Goal: Information Seeking & Learning: Learn about a topic

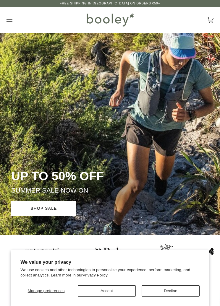
click at [15, 22] on button "Open menu" at bounding box center [15, 20] width 18 height 26
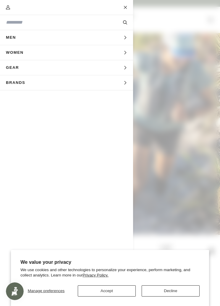
click at [117, 288] on button "Accept" at bounding box center [107, 290] width 58 height 11
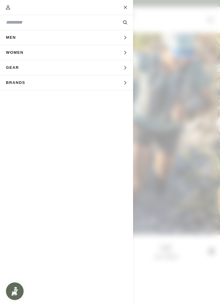
click at [64, 37] on button "Men Expand menu" at bounding box center [66, 37] width 133 height 15
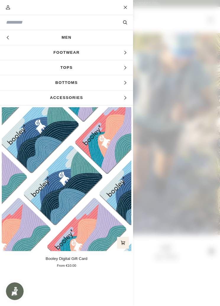
click at [118, 97] on span "Accessories" at bounding box center [66, 97] width 133 height 15
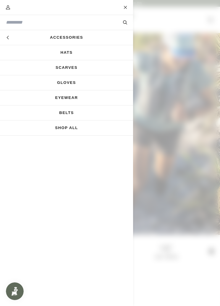
click at [86, 132] on link "Shop All" at bounding box center [66, 127] width 133 height 15
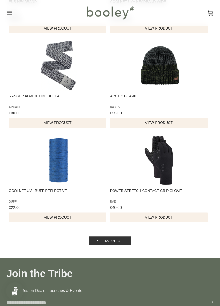
scroll to position [819, 0]
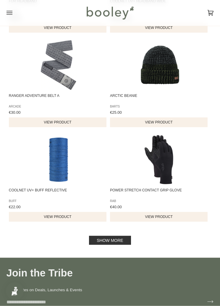
click at [121, 241] on link "Show more" at bounding box center [110, 240] width 42 height 9
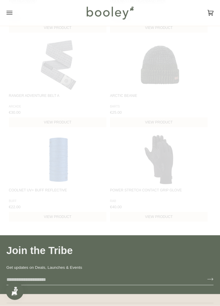
scroll to position [820, 0]
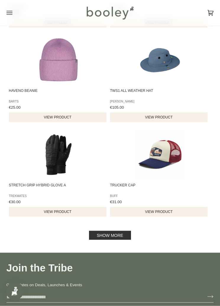
scroll to position [1783, 0]
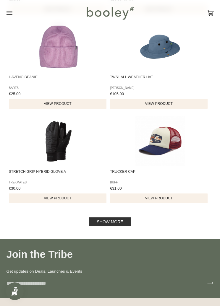
click at [123, 226] on link "Show more" at bounding box center [110, 221] width 42 height 9
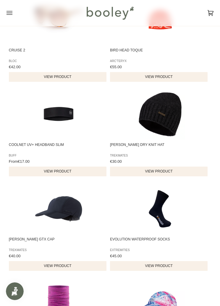
scroll to position [2005, 0]
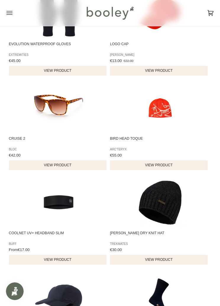
click at [14, 14] on button "Open menu" at bounding box center [15, 13] width 18 height 26
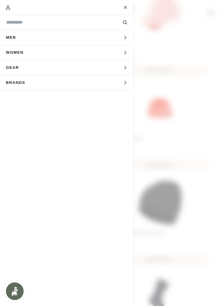
click at [53, 40] on button "Men Expand menu" at bounding box center [66, 37] width 133 height 15
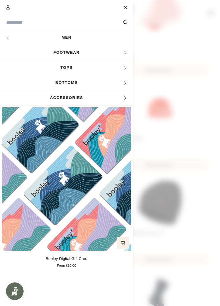
click at [109, 39] on link "Men" at bounding box center [66, 37] width 133 height 15
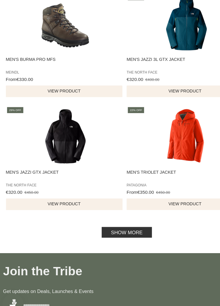
scroll to position [868, 0]
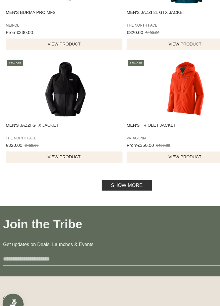
click at [113, 187] on link "Show more" at bounding box center [110, 191] width 42 height 9
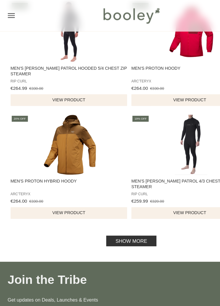
scroll to position [1803, 0]
click at [94, 206] on link "Show more" at bounding box center [110, 201] width 42 height 9
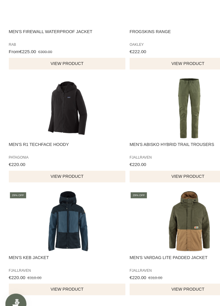
scroll to position [2458, 0]
click at [162, 107] on img "Men's Abisko Hybrid Trail Trousers" at bounding box center [160, 127] width 50 height 50
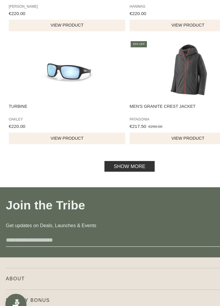
scroll to position [2777, 0]
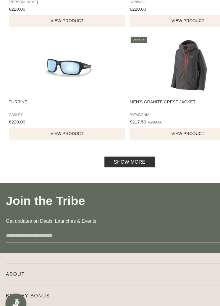
click at [114, 168] on link "Show more" at bounding box center [110, 172] width 42 height 9
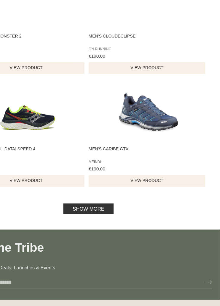
scroll to position [3683, 0]
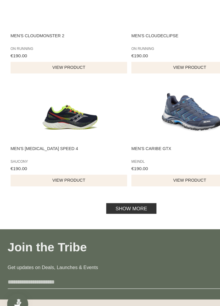
click at [118, 207] on link "Show more" at bounding box center [110, 211] width 42 height 9
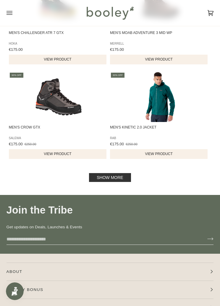
scroll to position [4674, 0]
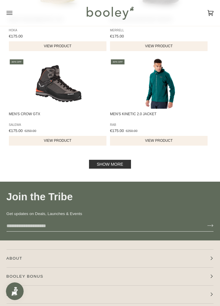
click at [119, 169] on link "Show more" at bounding box center [110, 164] width 42 height 9
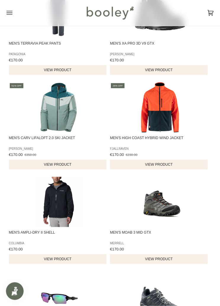
scroll to position [4934, 0]
click at [58, 132] on img "Men's Carv LifaLoft 2.0 Ski Jacket" at bounding box center [58, 107] width 50 height 50
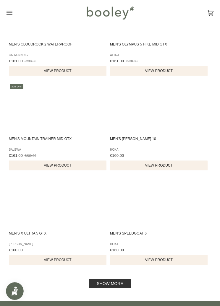
scroll to position [5500, 0]
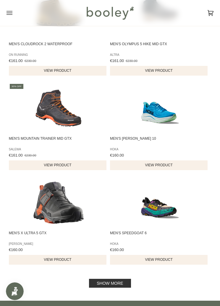
click at [166, 228] on img "Men's Speedgoat 6" at bounding box center [160, 202] width 50 height 50
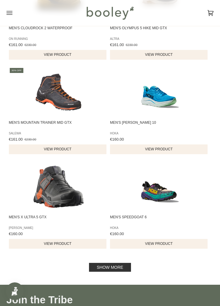
click at [117, 272] on link "Show more" at bounding box center [110, 267] width 42 height 9
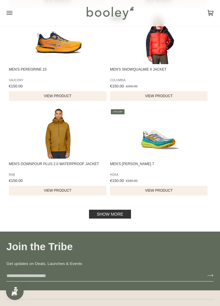
scroll to position [6517, 0]
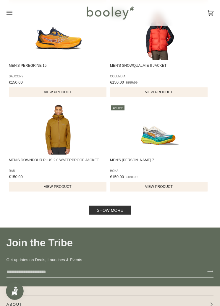
click at [112, 215] on link "Show more" at bounding box center [110, 210] width 42 height 9
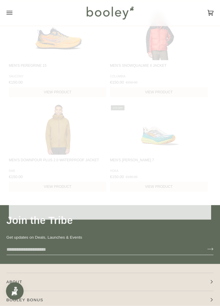
scroll to position [6518, 0]
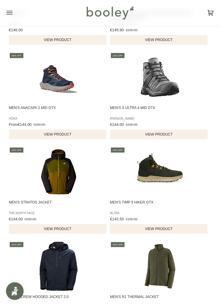
scroll to position [6853, 0]
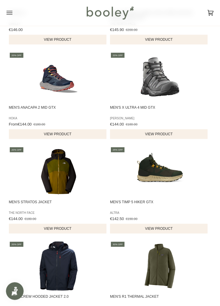
click at [60, 197] on img "Men's Stratos Jacket" at bounding box center [58, 171] width 50 height 50
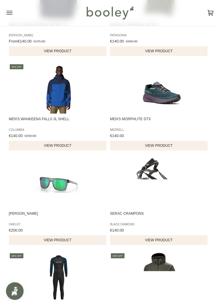
scroll to position [7127, 0]
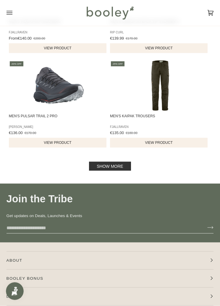
click at [119, 171] on link "Show more" at bounding box center [110, 166] width 42 height 9
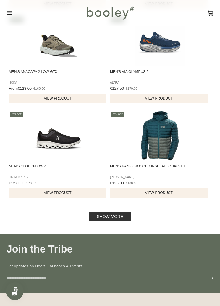
scroll to position [8402, 0]
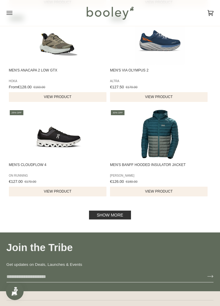
click at [123, 219] on link "Show more" at bounding box center [110, 214] width 42 height 9
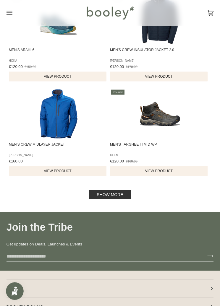
click at [119, 199] on link "Show more" at bounding box center [110, 194] width 42 height 9
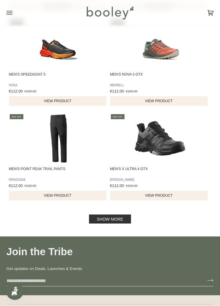
scroll to position [10321, 0]
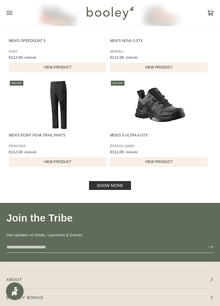
click at [115, 190] on link "Show more" at bounding box center [110, 185] width 42 height 9
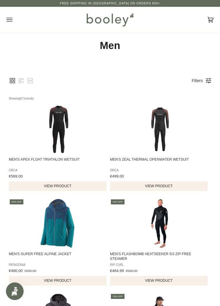
click at [10, 21] on icon "Open menu" at bounding box center [9, 19] width 6 height 9
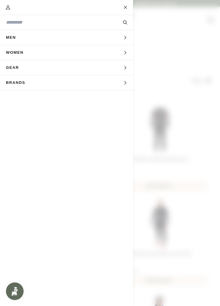
click at [53, 25] on input "Search our store" at bounding box center [56, 22] width 101 height 7
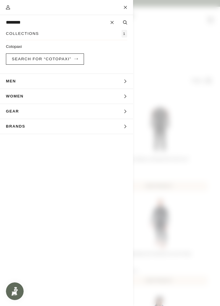
type input "********"
click at [125, 22] on button "Search" at bounding box center [125, 22] width 16 height 6
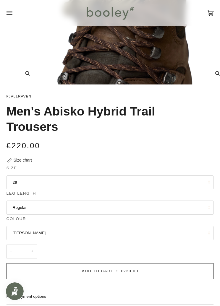
scroll to position [137, 0]
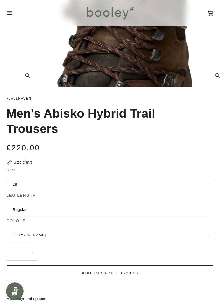
click at [74, 180] on button "29" at bounding box center [109, 184] width 207 height 14
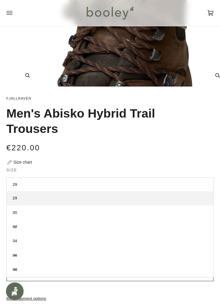
click at [69, 212] on link "30" at bounding box center [110, 212] width 206 height 14
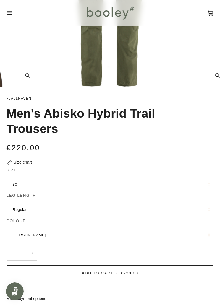
click at [84, 209] on button "Regular" at bounding box center [109, 210] width 207 height 14
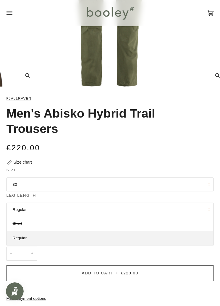
click at [77, 205] on button "Regular" at bounding box center [109, 210] width 207 height 14
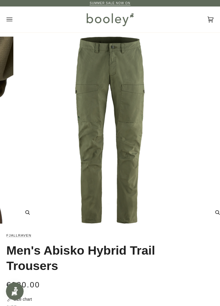
scroll to position [1, 0]
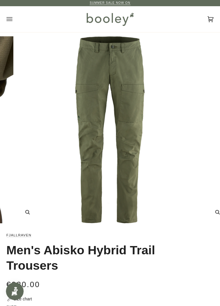
click at [128, 166] on img "Fjallraven Men's Abisko Hybrid Trail Trousers Laurel Green - Booley Galway" at bounding box center [110, 129] width 187 height 187
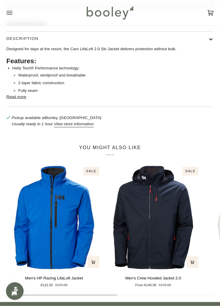
scroll to position [349, 0]
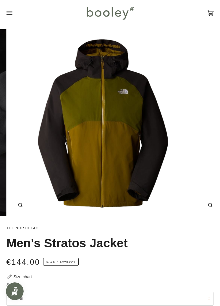
scroll to position [5, 0]
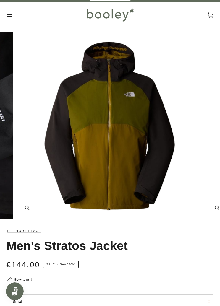
click at [120, 109] on img "The North Face Men's Stratos Jacket Moss Green / Forest Olive - Booley Galway" at bounding box center [109, 125] width 187 height 187
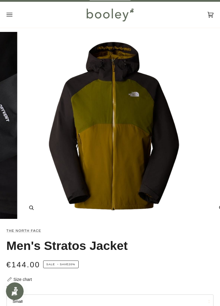
scroll to position [4, 0]
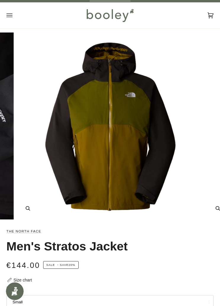
click at [141, 138] on img "The North Face Men's Stratos Jacket Moss Green / Forest Olive - Booley Galway" at bounding box center [110, 125] width 187 height 187
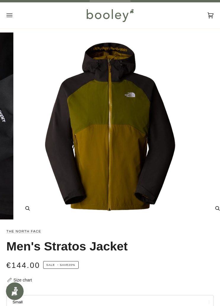
click at [133, 150] on img "The North Face Men's Stratos Jacket Moss Green / Forest Olive - Booley Galway" at bounding box center [110, 125] width 187 height 187
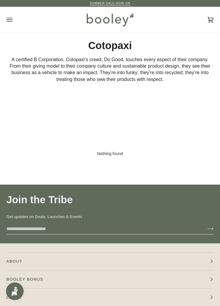
click at [12, 19] on icon "Open menu" at bounding box center [9, 19] width 6 height 9
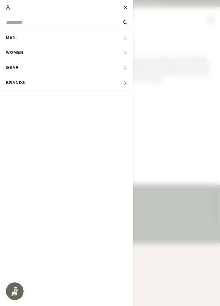
click at [47, 24] on input "Search our store" at bounding box center [56, 22] width 101 height 7
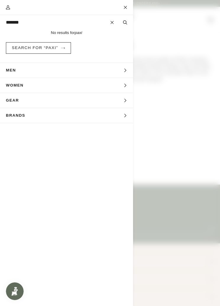
type input "*******"
click at [125, 22] on button "Search" at bounding box center [125, 22] width 16 height 6
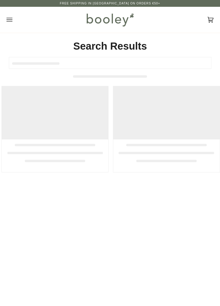
type input "*******"
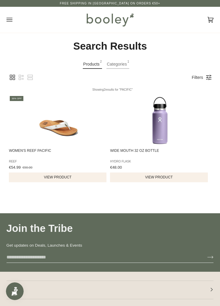
click at [6, 21] on icon "Open menu" at bounding box center [9, 19] width 6 height 9
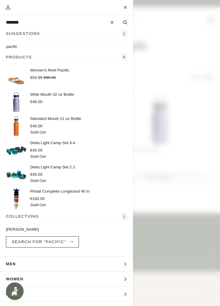
click at [37, 21] on input "*******" at bounding box center [56, 22] width 101 height 7
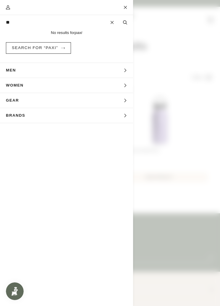
type input "*"
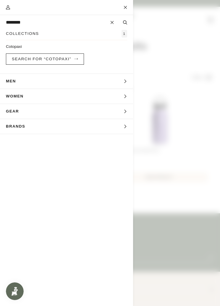
type input "********"
click at [125, 22] on button "Search" at bounding box center [125, 22] width 16 height 6
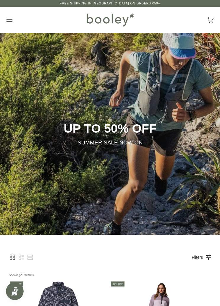
click at [129, 140] on p "SUMMER SALE NOW ON" at bounding box center [109, 143] width 197 height 8
click at [133, 128] on p "UP TO 50% OFF" at bounding box center [109, 128] width 197 height 15
click at [12, 18] on icon "Open menu" at bounding box center [9, 20] width 6 height 4
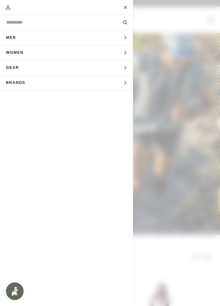
click at [57, 25] on input "Search our store" at bounding box center [56, 22] width 101 height 7
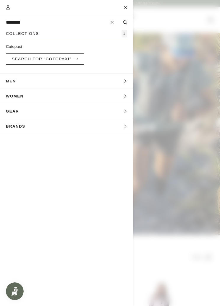
type input "********"
click at [66, 60] on span "Search for “cotopaxi”" at bounding box center [41, 59] width 59 height 4
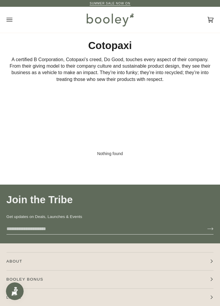
click at [11, 18] on icon "Open menu" at bounding box center [9, 19] width 6 height 9
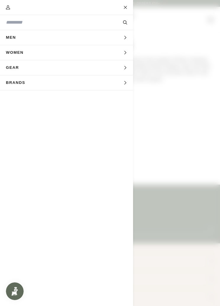
click at [58, 81] on button "Brands Expand menu" at bounding box center [66, 82] width 133 height 15
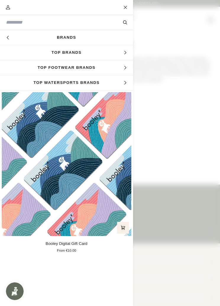
click at [109, 58] on span "Top Brands" at bounding box center [66, 52] width 133 height 15
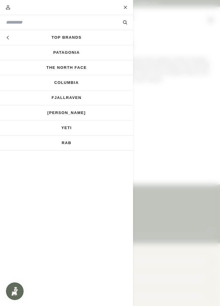
click at [10, 38] on icon "Main menu" at bounding box center [8, 38] width 4 height 4
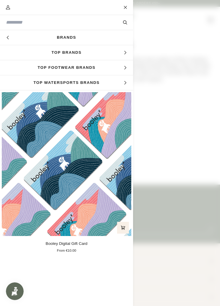
click at [92, 82] on span "Top Watersports Brands" at bounding box center [66, 82] width 133 height 15
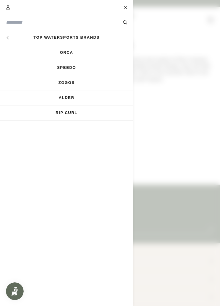
click at [11, 42] on button "Hide menu" at bounding box center [7, 37] width 15 height 15
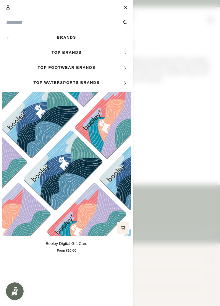
click at [101, 69] on span "Top Footwear Brands" at bounding box center [66, 67] width 133 height 15
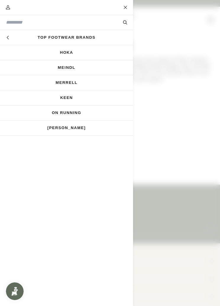
click at [10, 39] on button "Hide menu" at bounding box center [7, 37] width 15 height 15
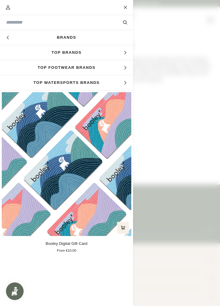
click at [18, 291] on img "Open Smile.io Rewards Program" at bounding box center [14, 291] width 9 height 9
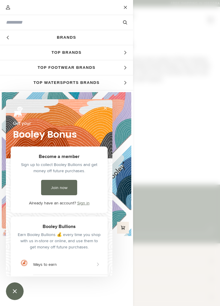
click at [126, 9] on button "Close" at bounding box center [125, 7] width 15 height 15
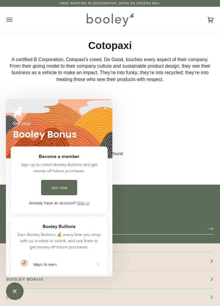
click at [116, 45] on h1 "Cotopaxi" at bounding box center [109, 45] width 207 height 13
click at [10, 19] on icon "Open menu" at bounding box center [9, 19] width 6 height 9
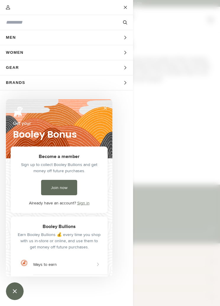
click at [50, 20] on input "Search our store" at bounding box center [56, 22] width 101 height 7
click at [45, 40] on button "Men Expand menu" at bounding box center [66, 37] width 133 height 15
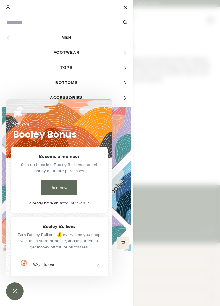
click at [95, 66] on span "Tops" at bounding box center [66, 67] width 133 height 15
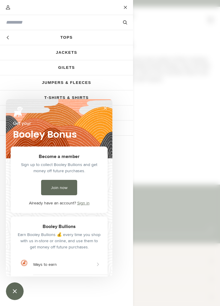
click at [106, 109] on button "Close" at bounding box center [104, 107] width 9 height 9
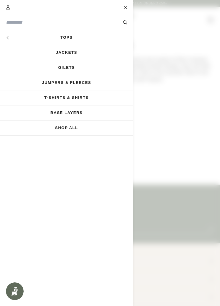
click at [95, 130] on link "Shop All" at bounding box center [66, 127] width 133 height 15
